Goal: Information Seeking & Learning: Learn about a topic

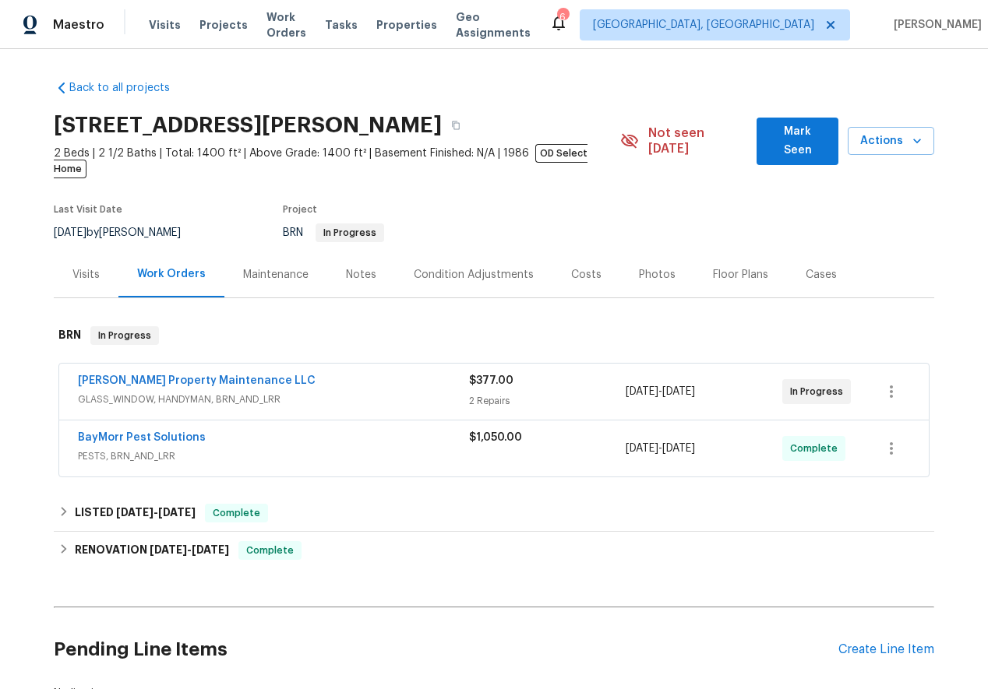
scroll to position [103, 0]
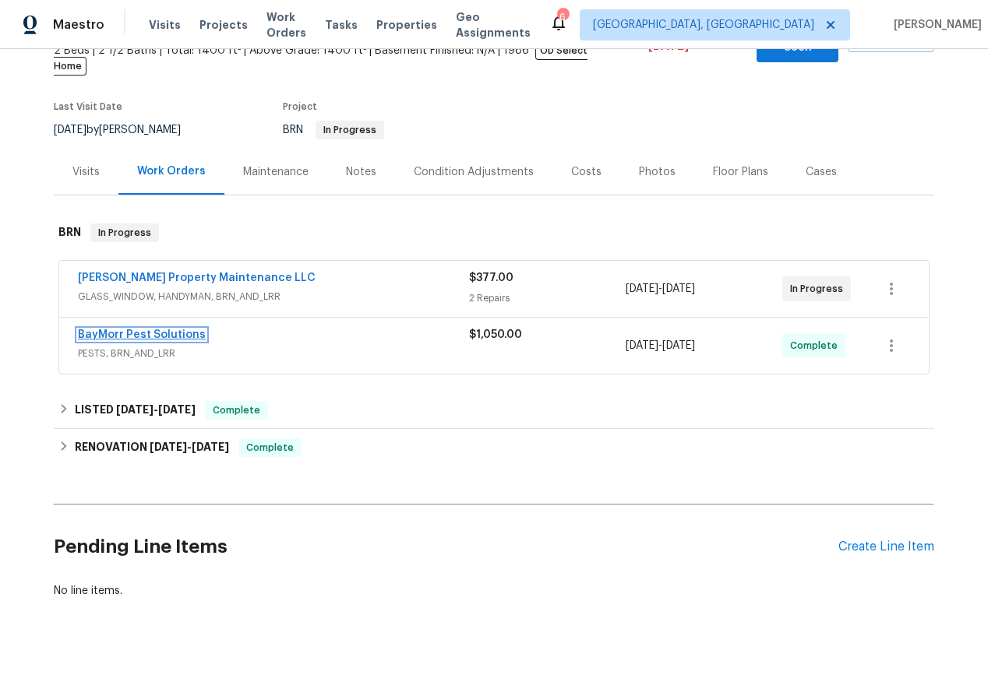
click at [125, 329] on link "BayMorr Pest Solutions" at bounding box center [142, 334] width 128 height 11
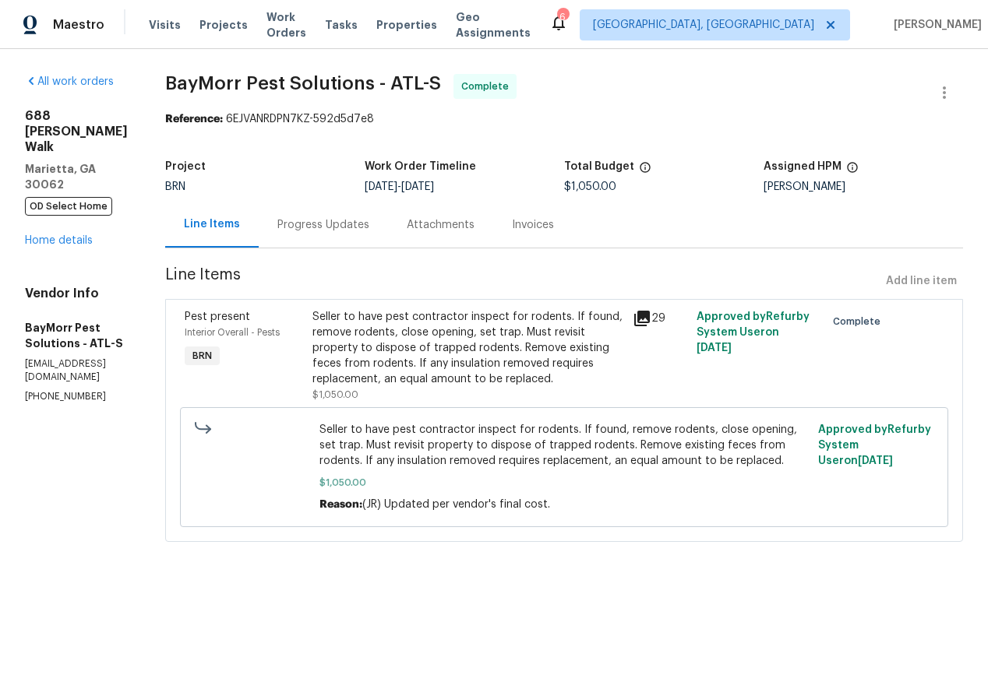
click at [648, 314] on icon at bounding box center [642, 319] width 16 height 16
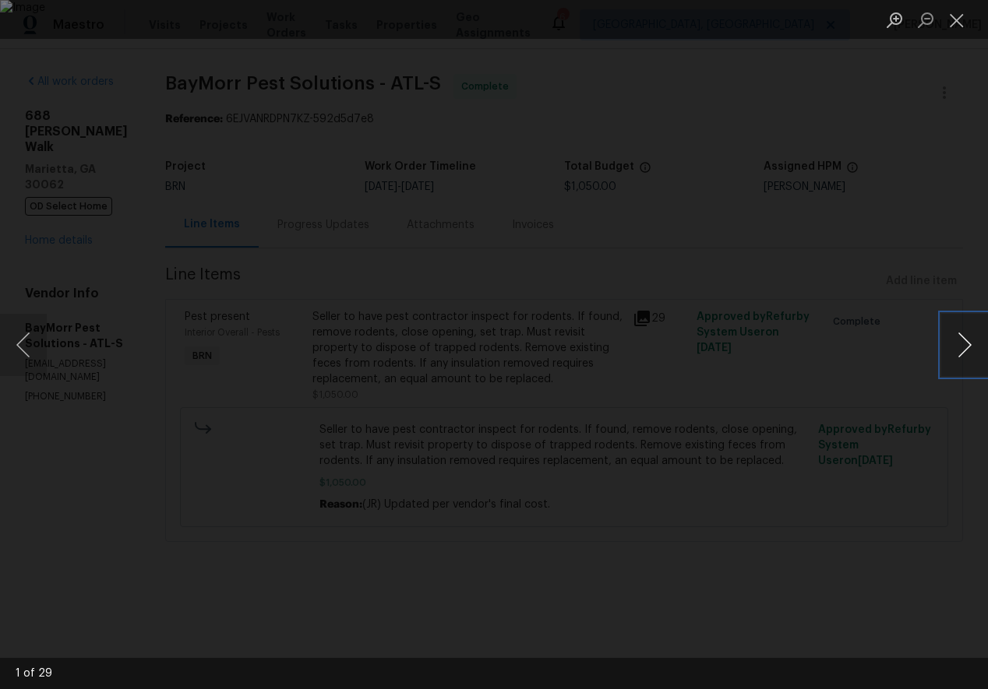
click at [961, 345] on button "Next image" at bounding box center [964, 345] width 47 height 62
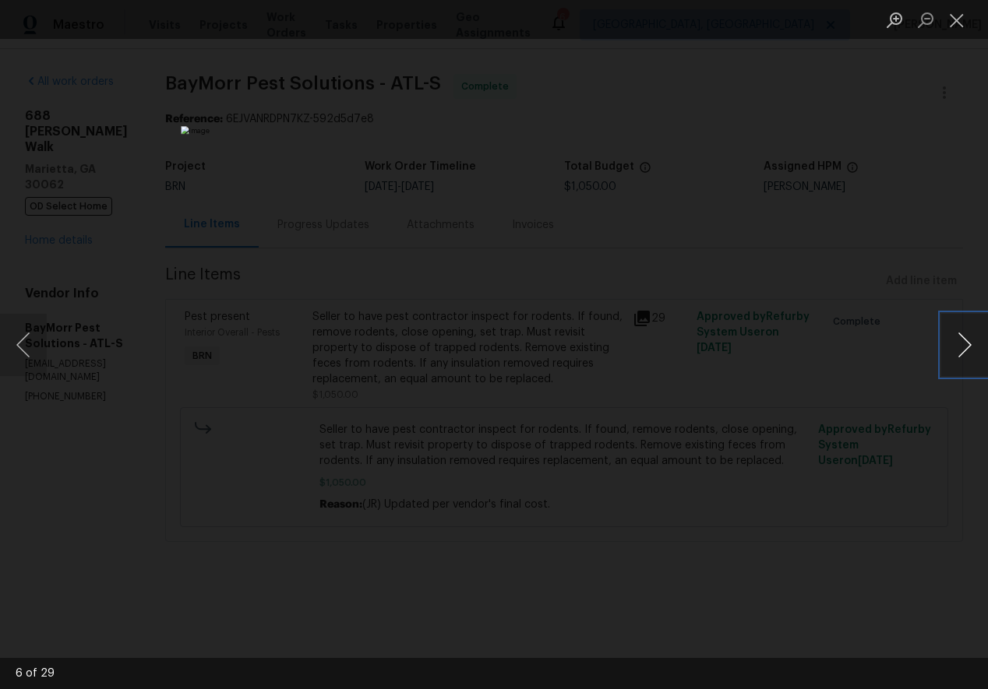
click at [961, 345] on button "Next image" at bounding box center [964, 345] width 47 height 62
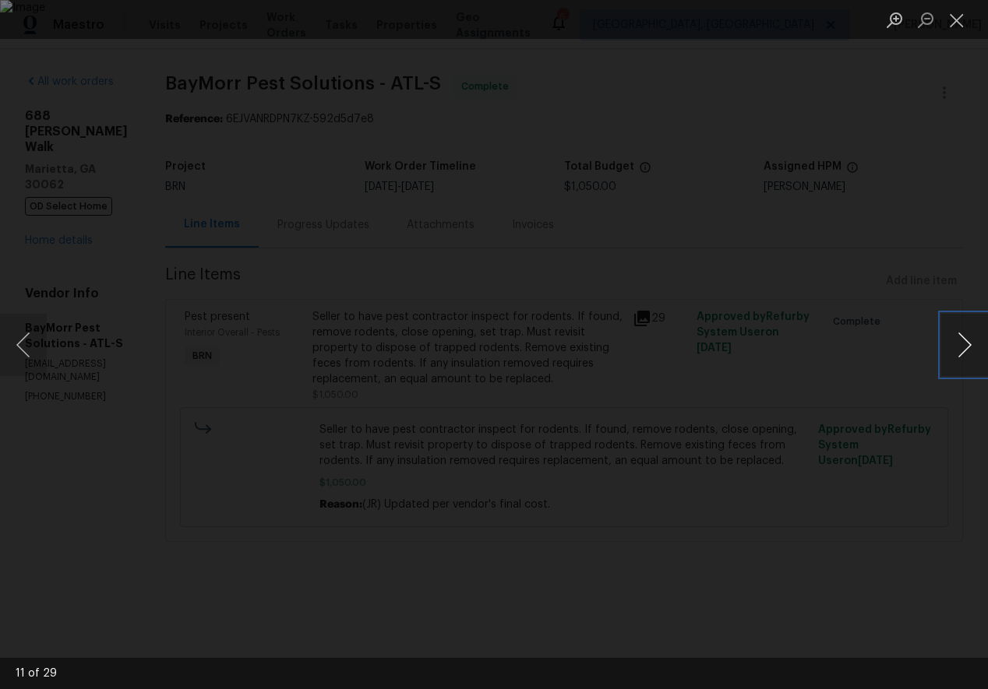
click at [961, 345] on button "Next image" at bounding box center [964, 345] width 47 height 62
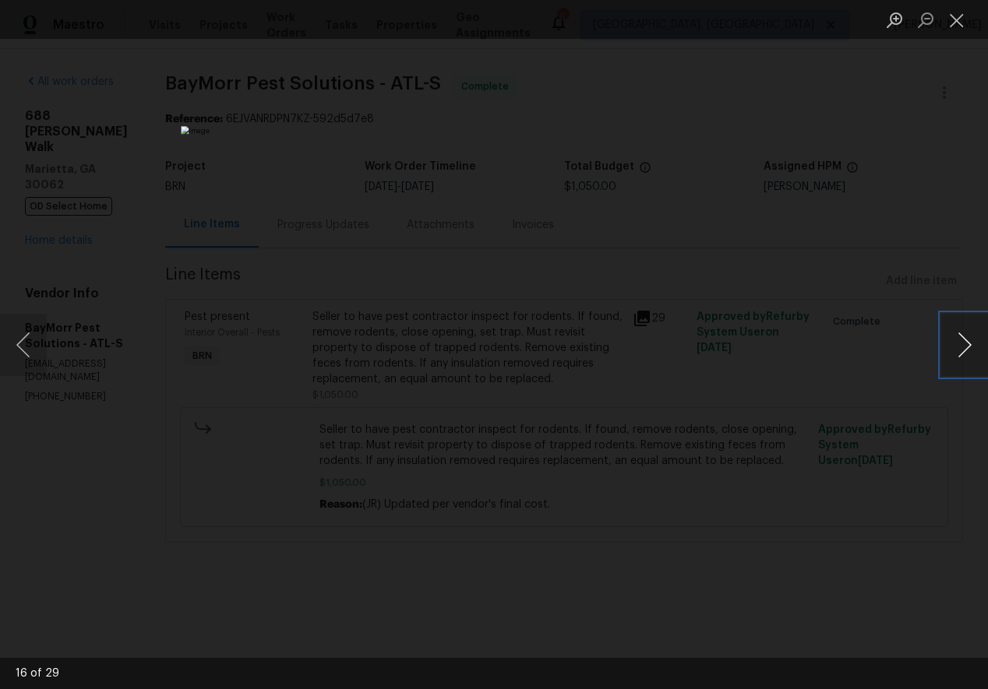
click at [961, 345] on button "Next image" at bounding box center [964, 345] width 47 height 62
click at [956, 22] on button "Close lightbox" at bounding box center [956, 19] width 31 height 27
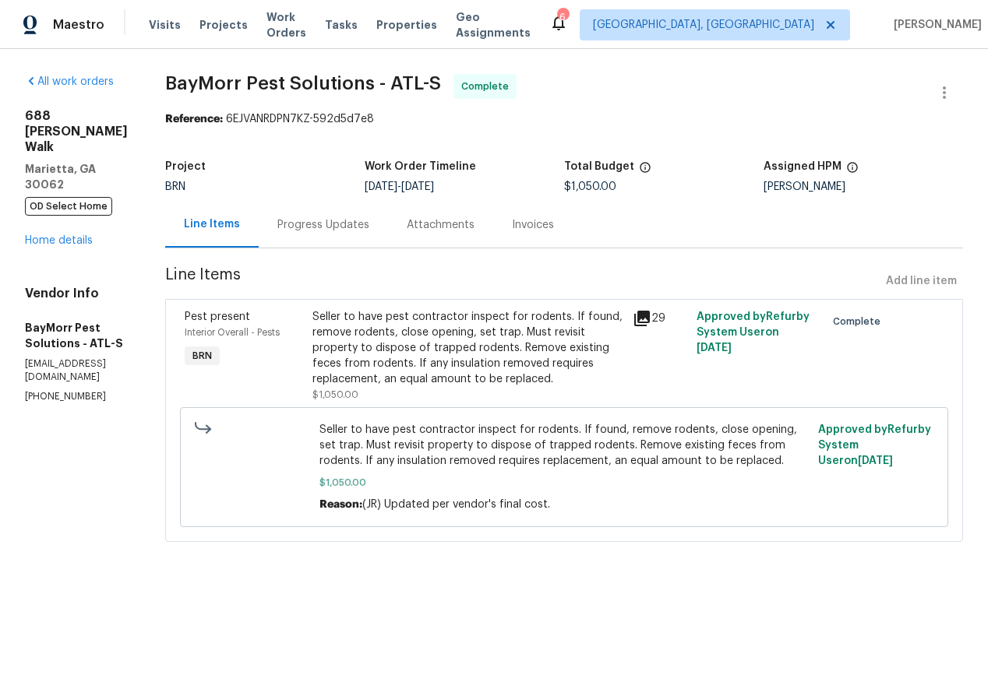
click at [317, 218] on div "Progress Updates" at bounding box center [323, 225] width 92 height 16
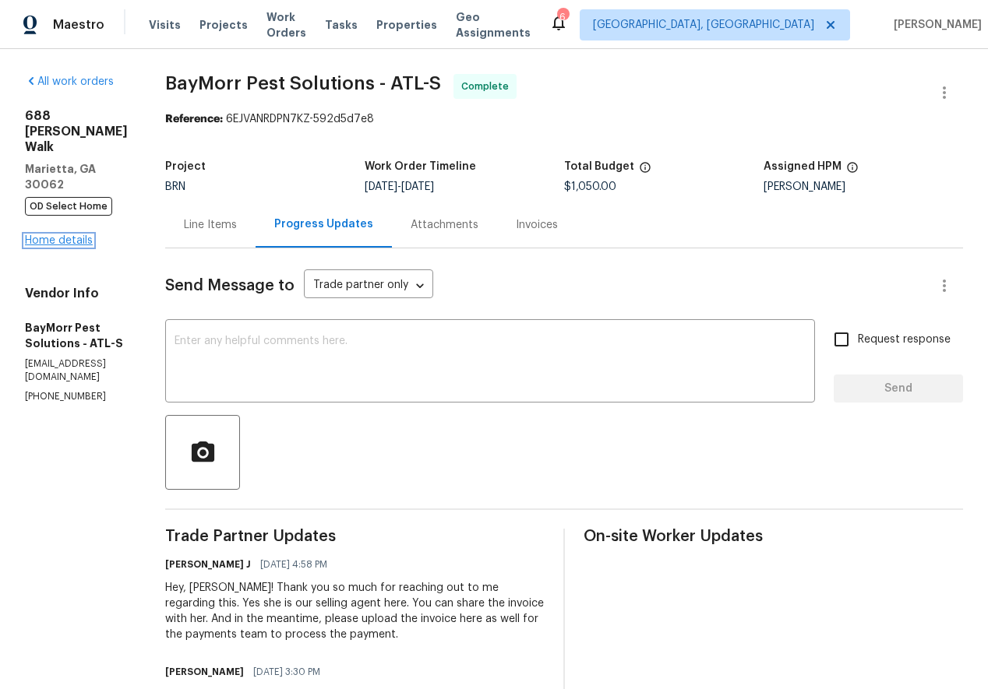
click at [81, 235] on link "Home details" at bounding box center [59, 240] width 68 height 11
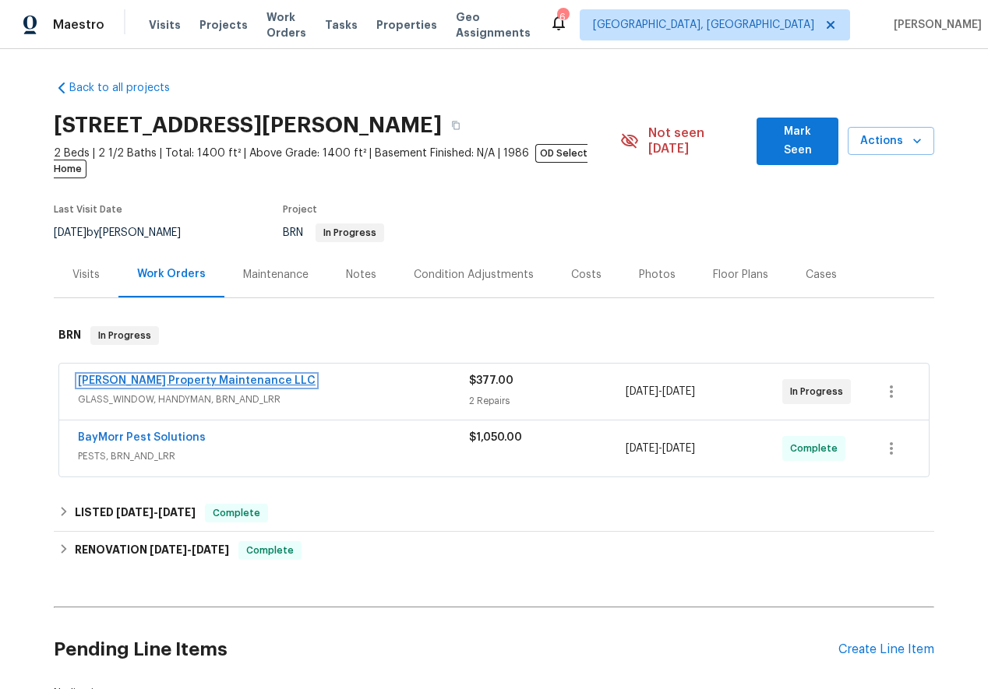
click at [144, 375] on link "[PERSON_NAME] Property Maintenance LLC" at bounding box center [197, 380] width 238 height 11
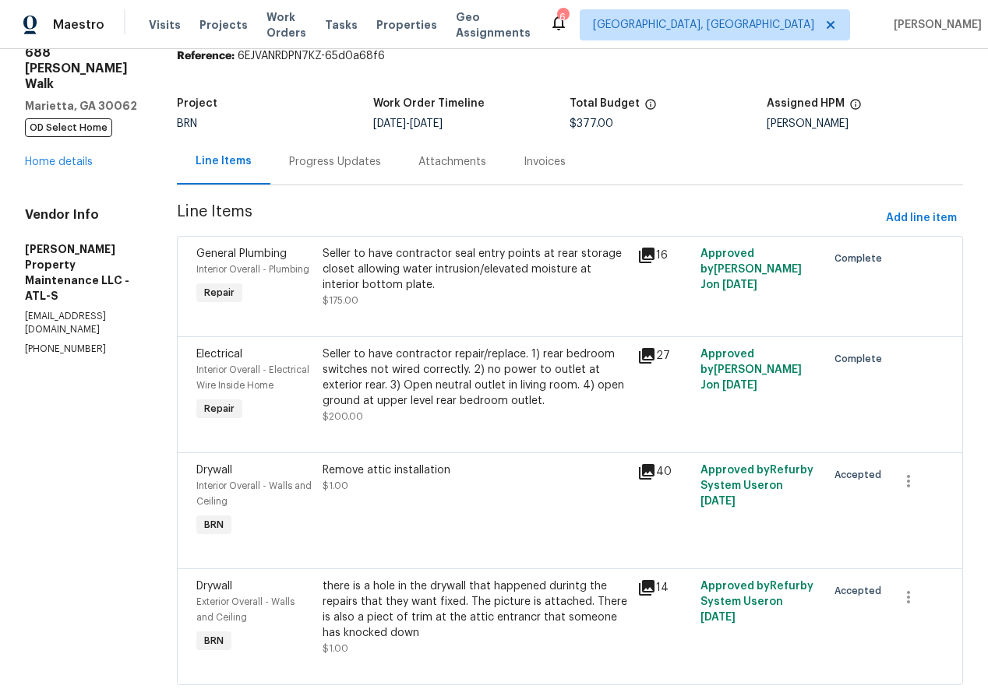
scroll to position [93, 0]
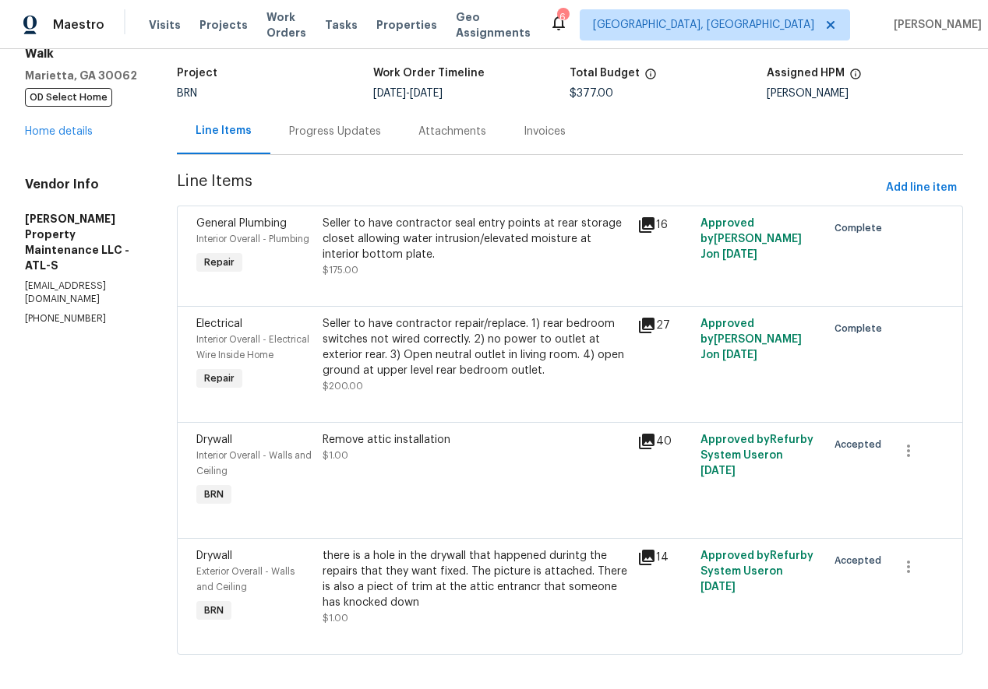
click at [654, 223] on icon at bounding box center [647, 225] width 16 height 16
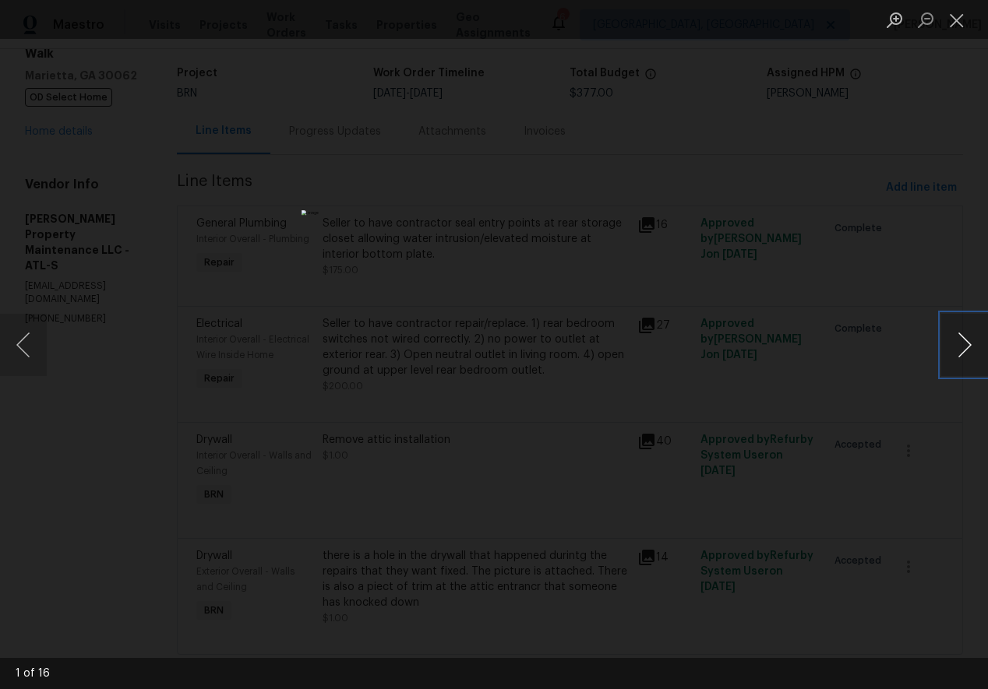
click at [967, 341] on button "Next image" at bounding box center [964, 345] width 47 height 62
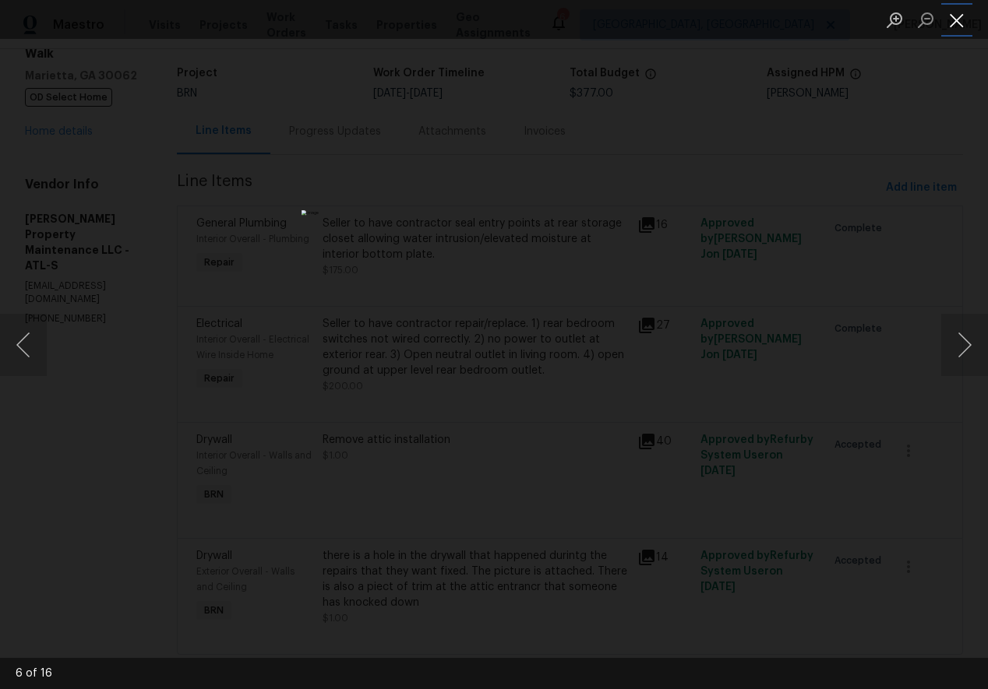
click at [951, 17] on button "Close lightbox" at bounding box center [956, 19] width 31 height 27
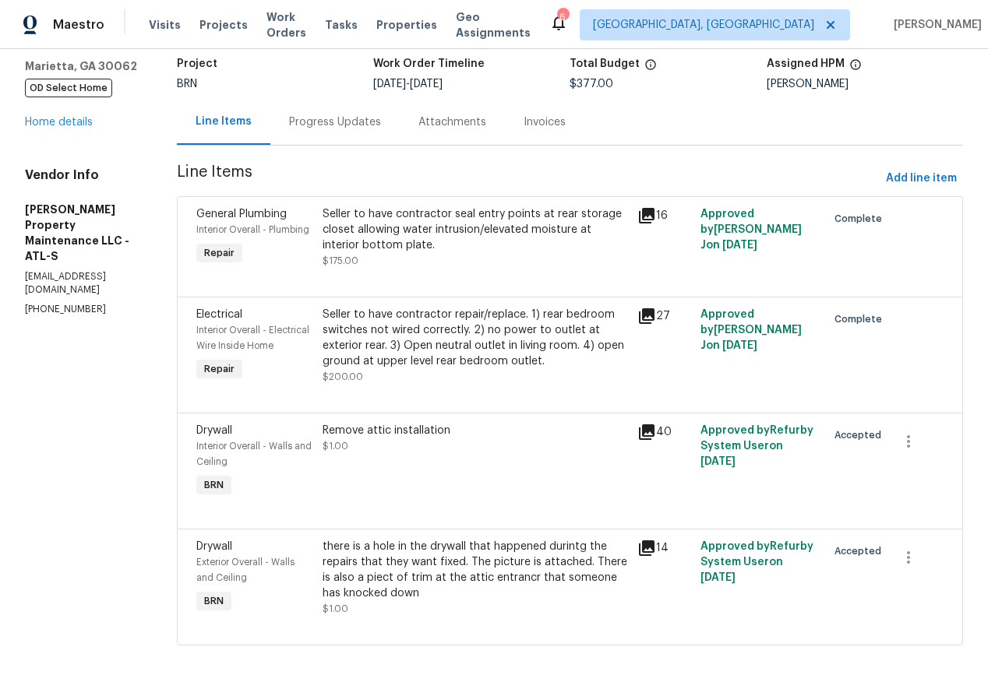
scroll to position [118, 0]
click at [651, 315] on icon at bounding box center [647, 316] width 16 height 16
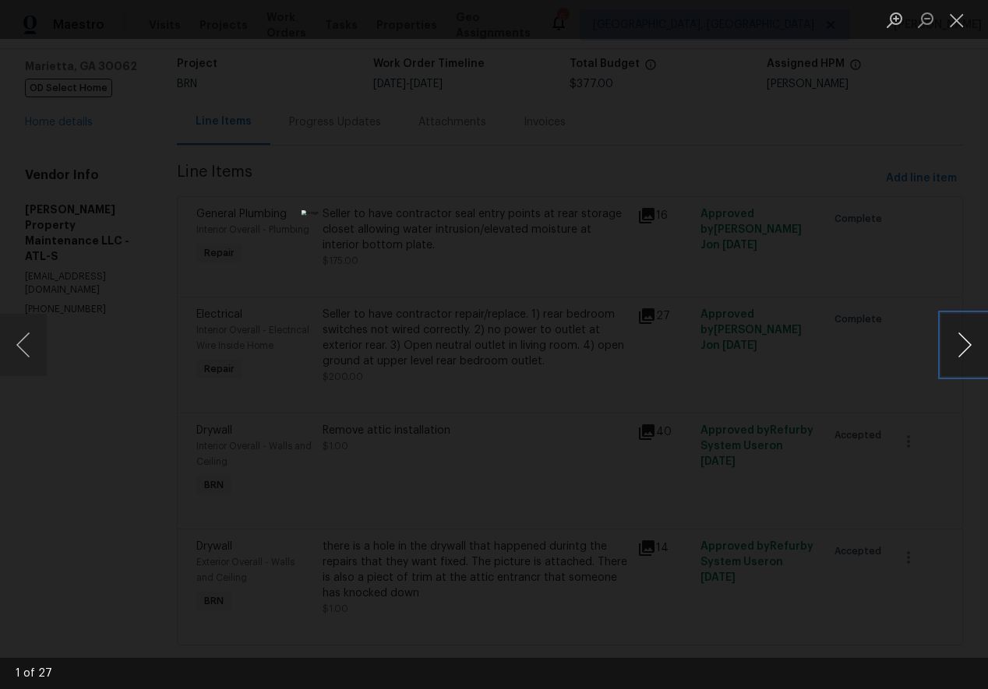
click at [968, 335] on button "Next image" at bounding box center [964, 345] width 47 height 62
click at [953, 20] on button "Close lightbox" at bounding box center [956, 19] width 31 height 27
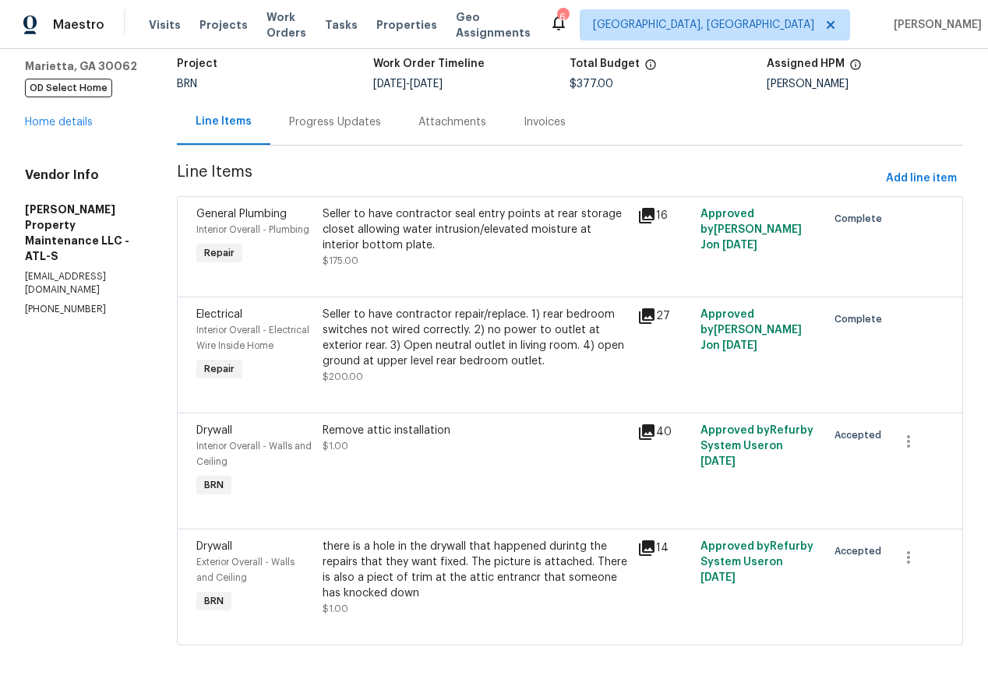
scroll to position [119, 0]
click at [654, 435] on icon at bounding box center [647, 432] width 16 height 16
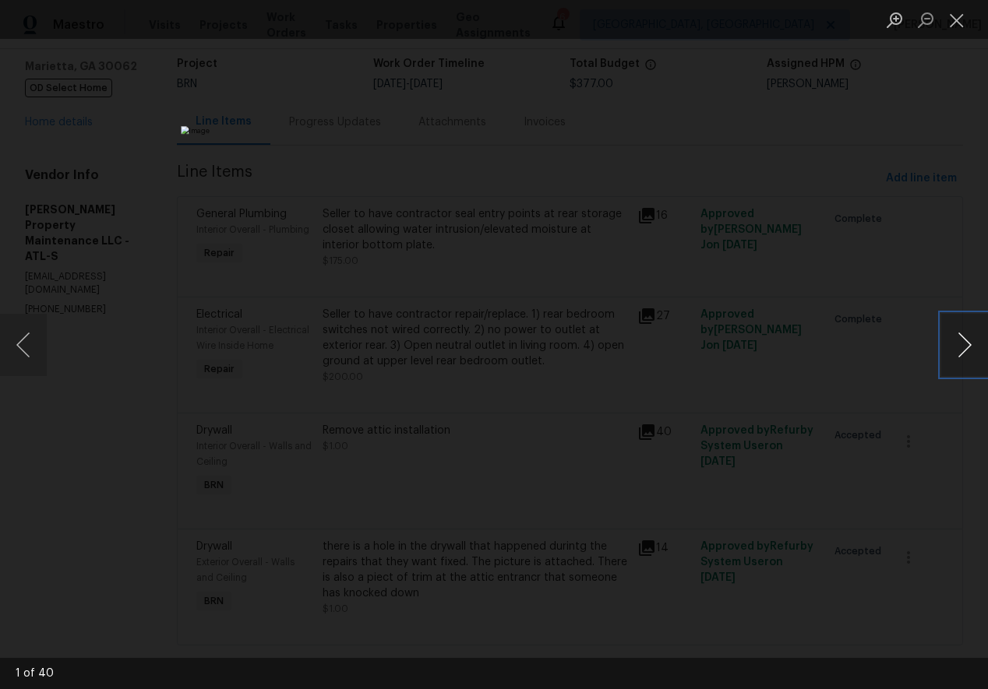
click at [965, 339] on button "Next image" at bounding box center [964, 345] width 47 height 62
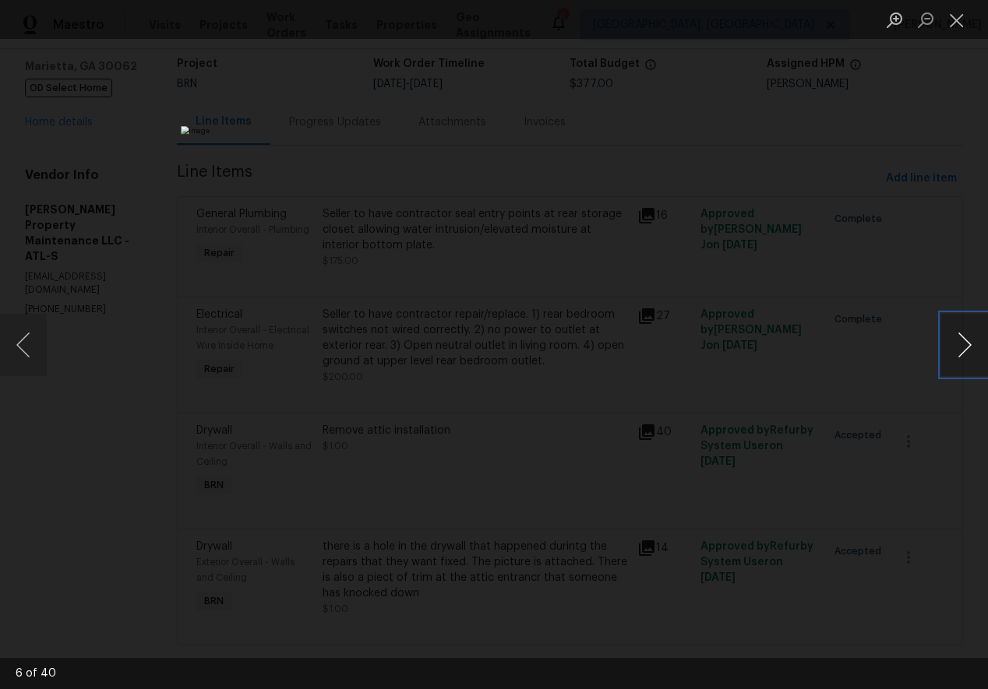
click at [965, 339] on button "Next image" at bounding box center [964, 345] width 47 height 62
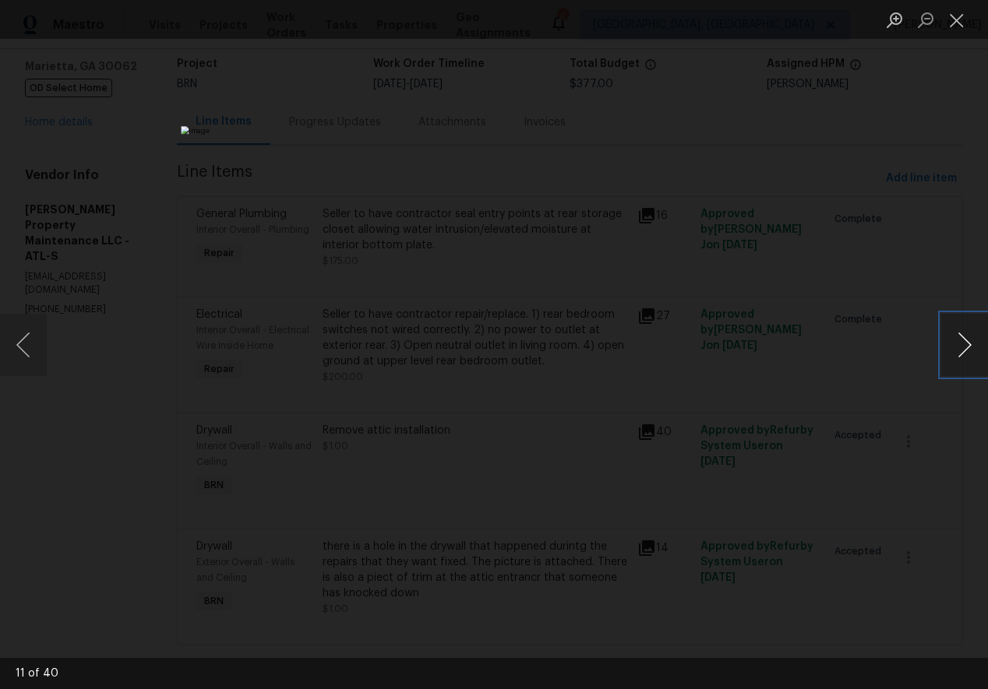
click at [965, 339] on button "Next image" at bounding box center [964, 345] width 47 height 62
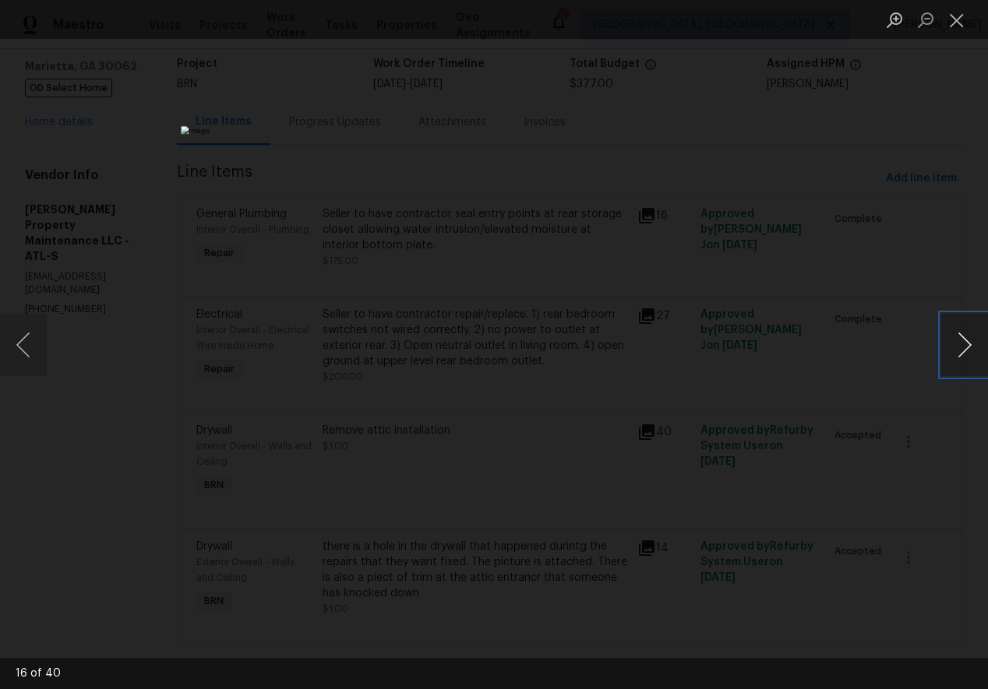
click at [965, 339] on button "Next image" at bounding box center [964, 345] width 47 height 62
click at [964, 12] on button "Close lightbox" at bounding box center [956, 19] width 31 height 27
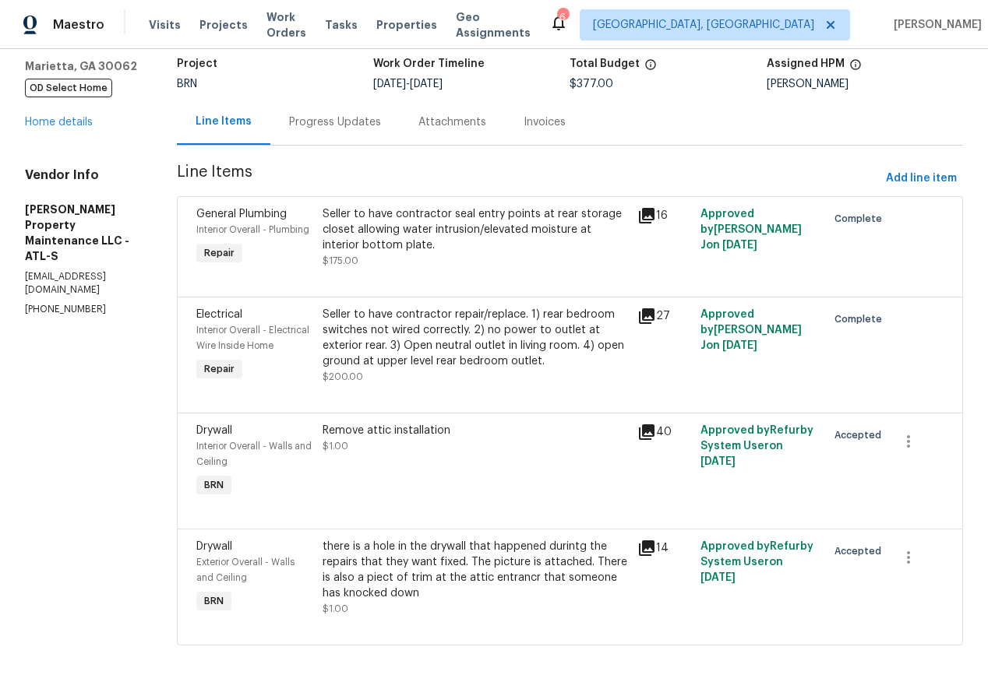
click at [651, 541] on icon at bounding box center [647, 549] width 16 height 16
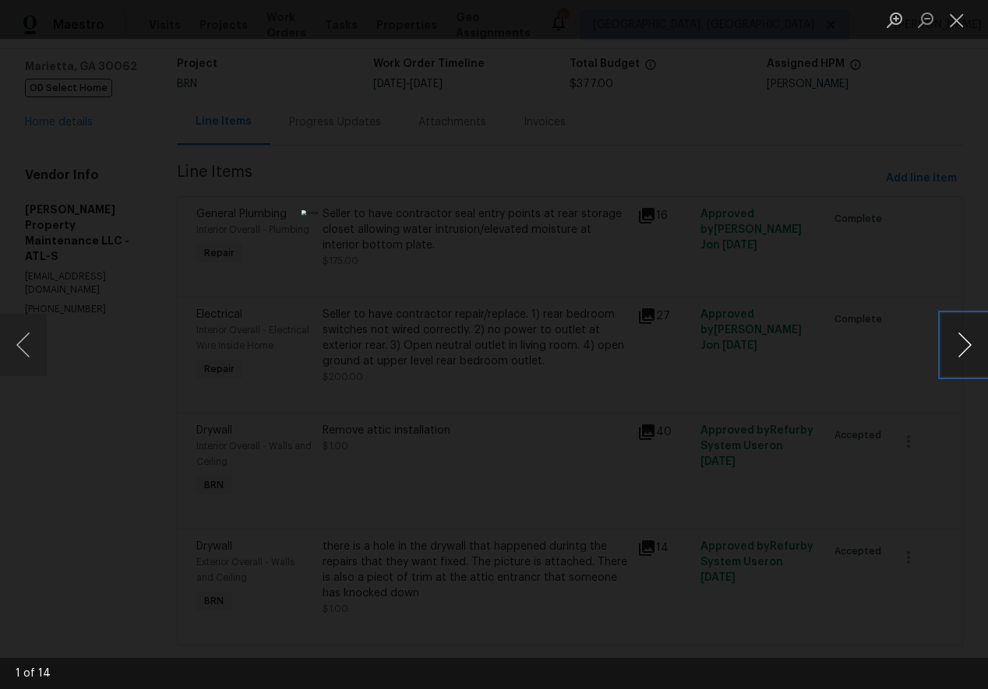
click at [962, 339] on button "Next image" at bounding box center [964, 345] width 47 height 62
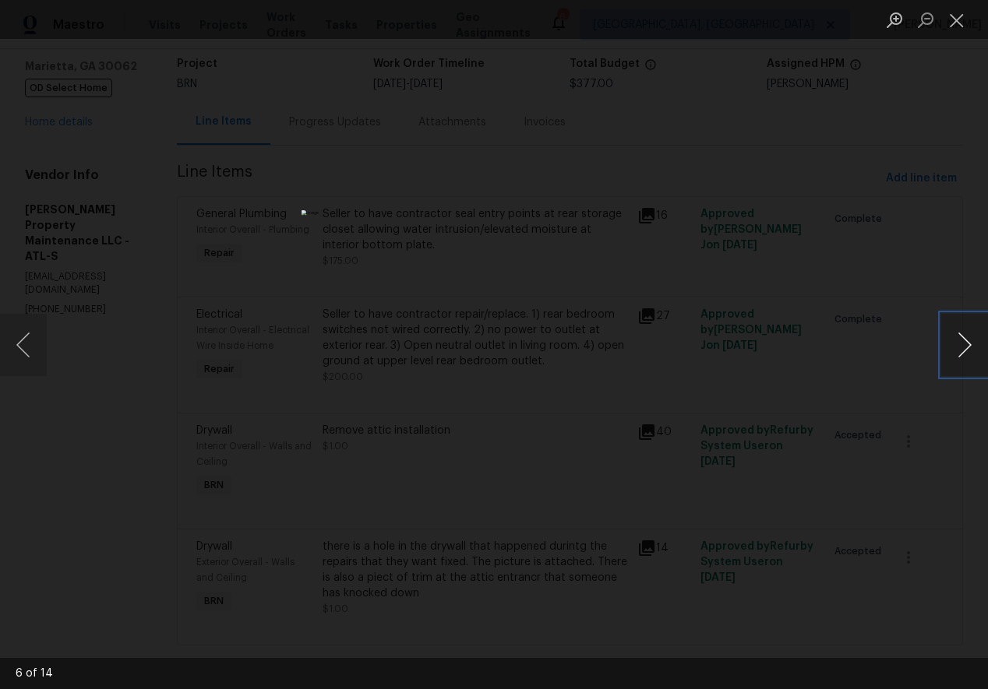
click at [962, 339] on button "Next image" at bounding box center [964, 345] width 47 height 62
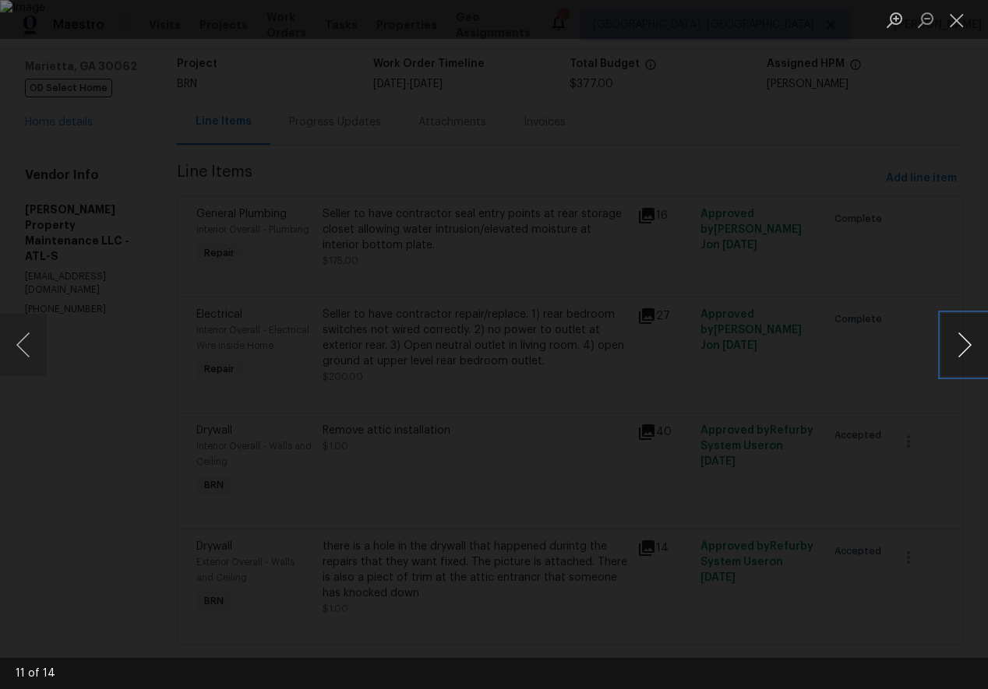
click at [962, 339] on button "Next image" at bounding box center [964, 345] width 47 height 62
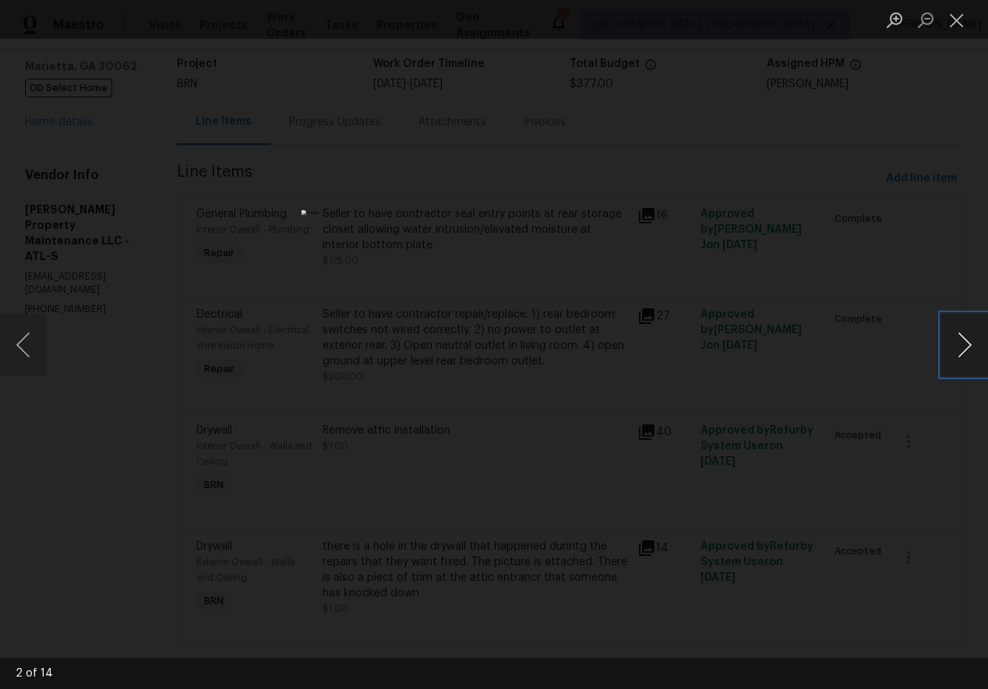
click at [962, 339] on button "Next image" at bounding box center [964, 345] width 47 height 62
click at [953, 28] on button "Close lightbox" at bounding box center [956, 19] width 31 height 27
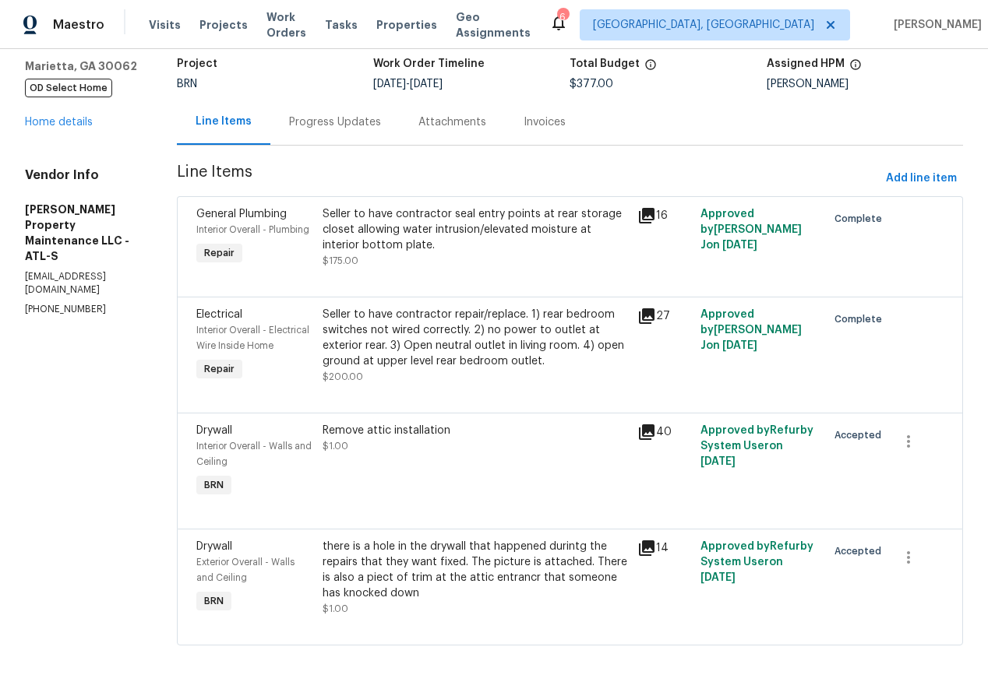
click at [336, 114] on div "Progress Updates" at bounding box center [335, 122] width 92 height 16
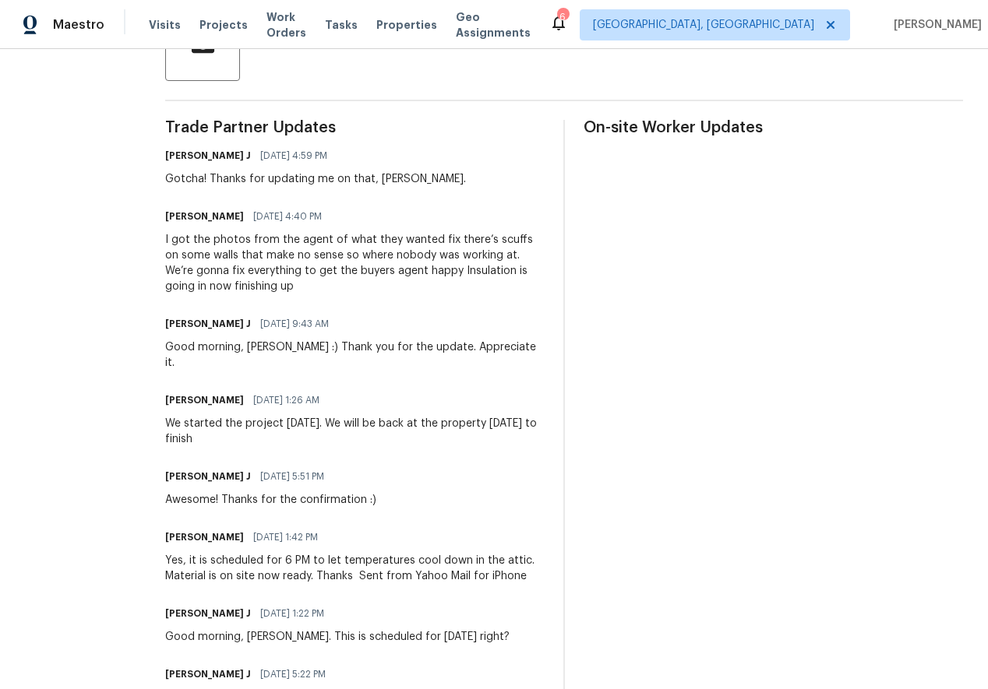
scroll to position [404, 0]
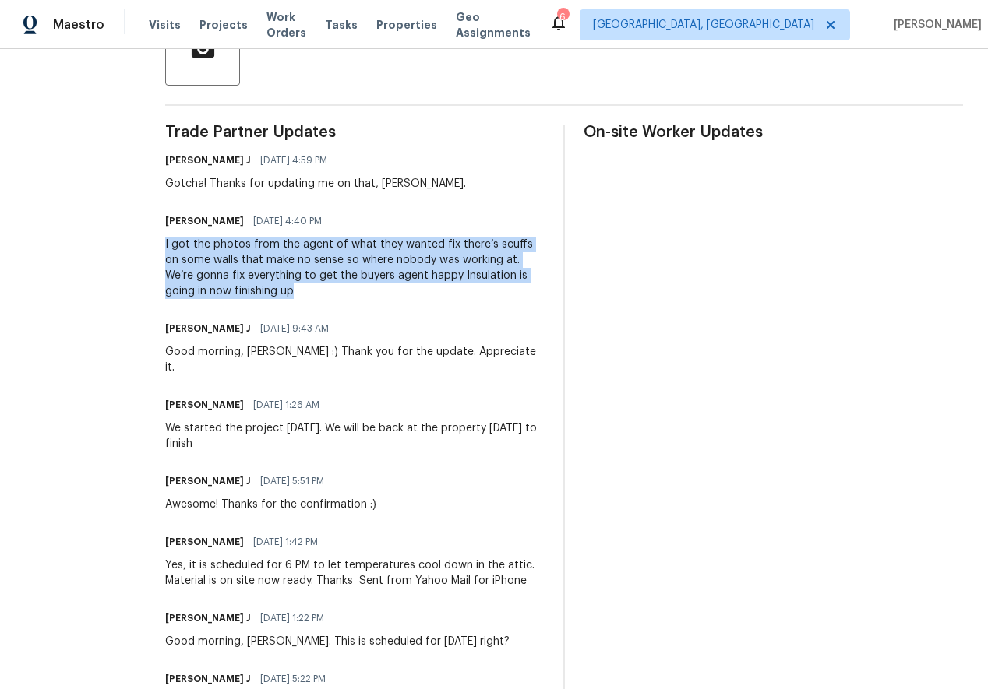
drag, startPoint x: 185, startPoint y: 245, endPoint x: 287, endPoint y: 293, distance: 111.8
copy div "I got the photos from the agent of what they wanted fix there’s scuffs on some …"
